Goal: Transaction & Acquisition: Book appointment/travel/reservation

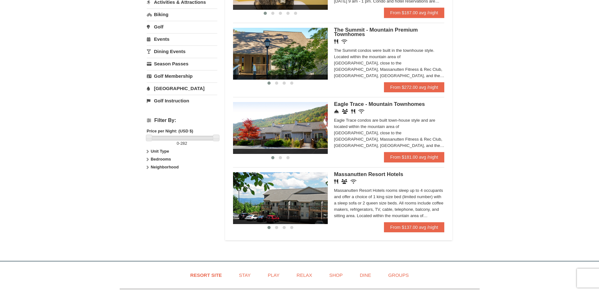
scroll to position [221, 0]
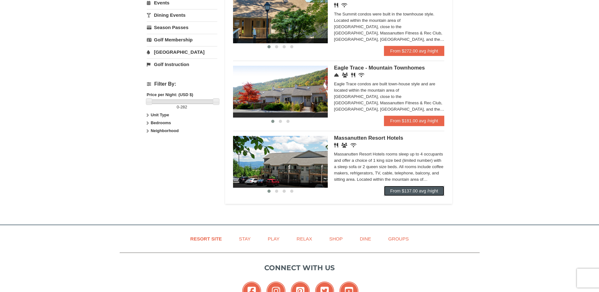
click at [435, 192] on link "From $137.00 avg /night" at bounding box center [414, 191] width 61 height 10
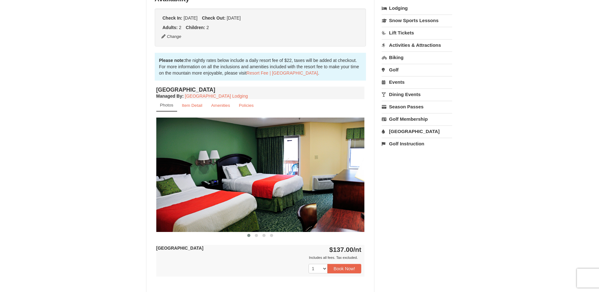
scroll to position [158, 0]
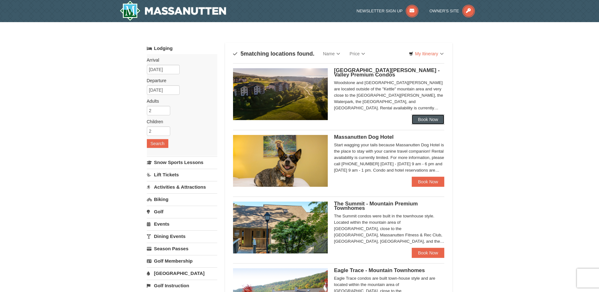
click at [428, 122] on link "Book Now" at bounding box center [428, 119] width 33 height 10
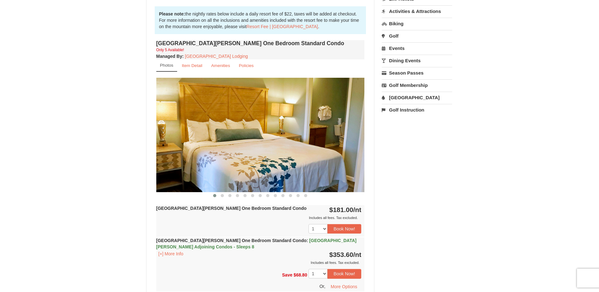
scroll to position [158, 0]
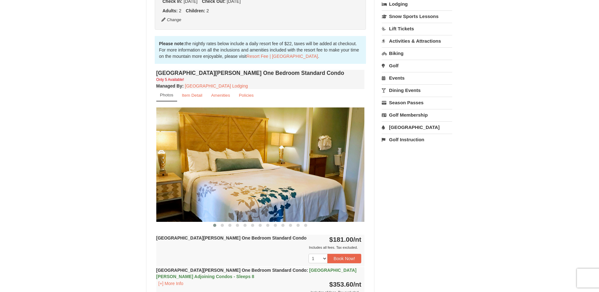
click at [342, 163] on img at bounding box center [260, 164] width 208 height 114
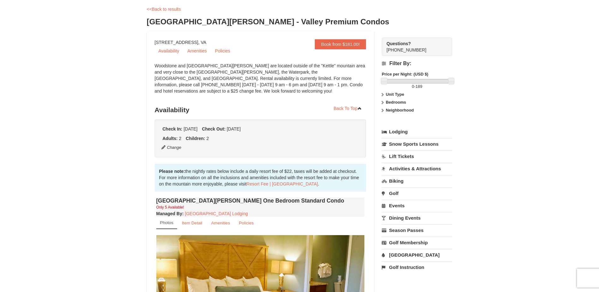
scroll to position [0, 0]
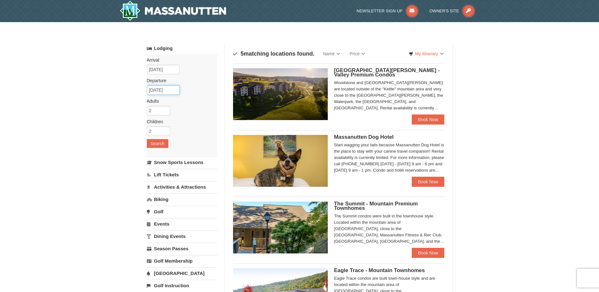
click at [164, 89] on input "[DATE]" at bounding box center [163, 89] width 33 height 9
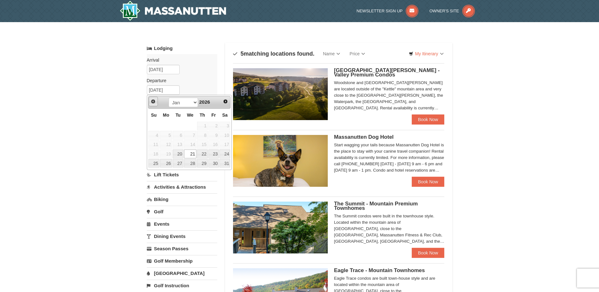
click at [153, 99] on span "Prev" at bounding box center [153, 101] width 5 height 5
click at [227, 100] on span "Next" at bounding box center [225, 101] width 5 height 5
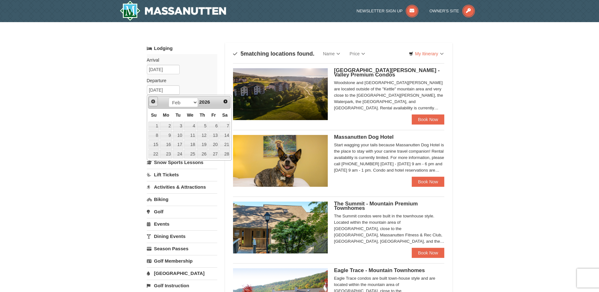
click at [154, 103] on span "Prev" at bounding box center [153, 101] width 5 height 5
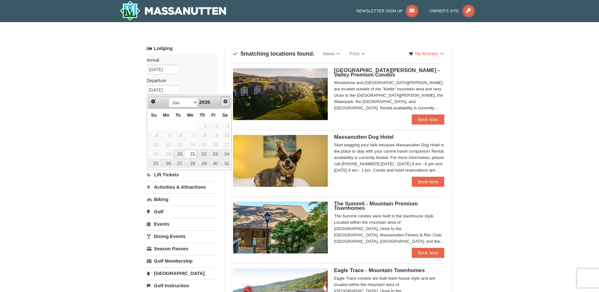
click at [225, 101] on span "Next" at bounding box center [225, 101] width 5 height 5
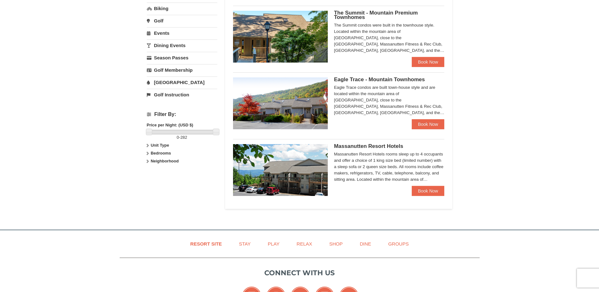
scroll to position [253, 0]
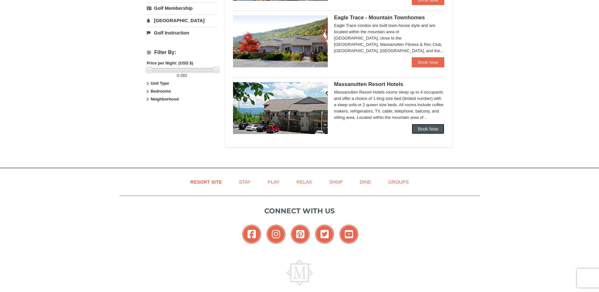
click at [422, 128] on link "Book Now" at bounding box center [428, 129] width 33 height 10
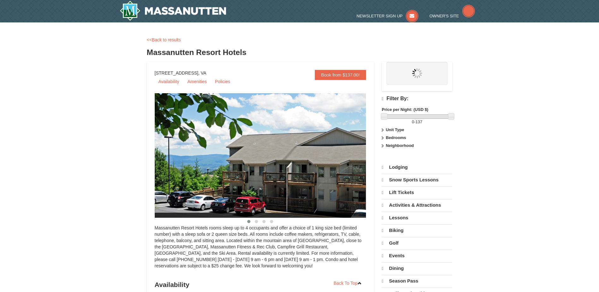
select select "9"
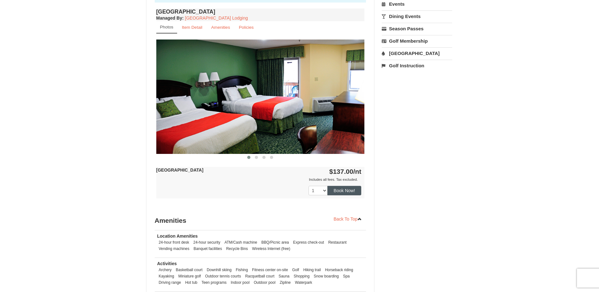
scroll to position [221, 0]
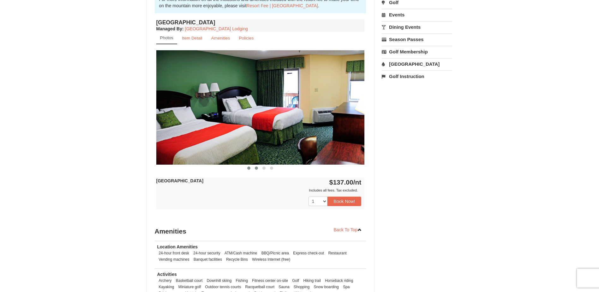
click at [256, 169] on span at bounding box center [256, 167] width 3 height 3
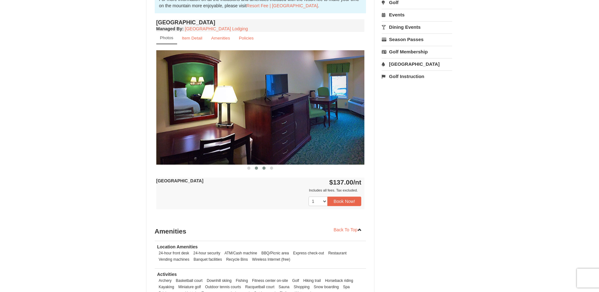
click at [264, 169] on span at bounding box center [263, 167] width 3 height 3
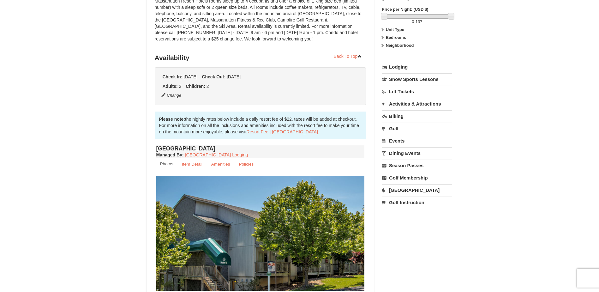
scroll to position [95, 0]
click at [189, 166] on small "Item Detail" at bounding box center [192, 164] width 21 height 5
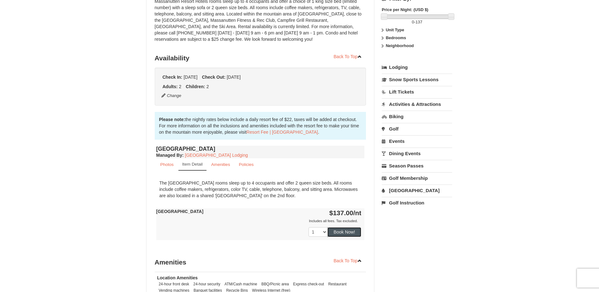
click at [343, 229] on button "Book Now!" at bounding box center [344, 231] width 34 height 9
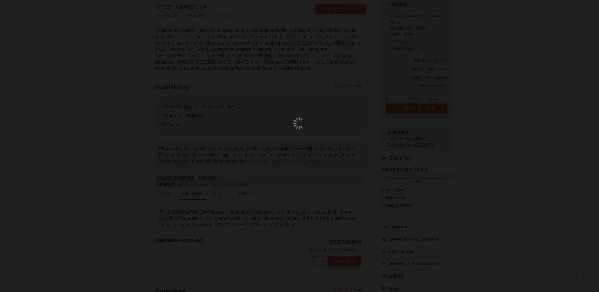
scroll to position [62, 0]
